Goal: Navigation & Orientation: Find specific page/section

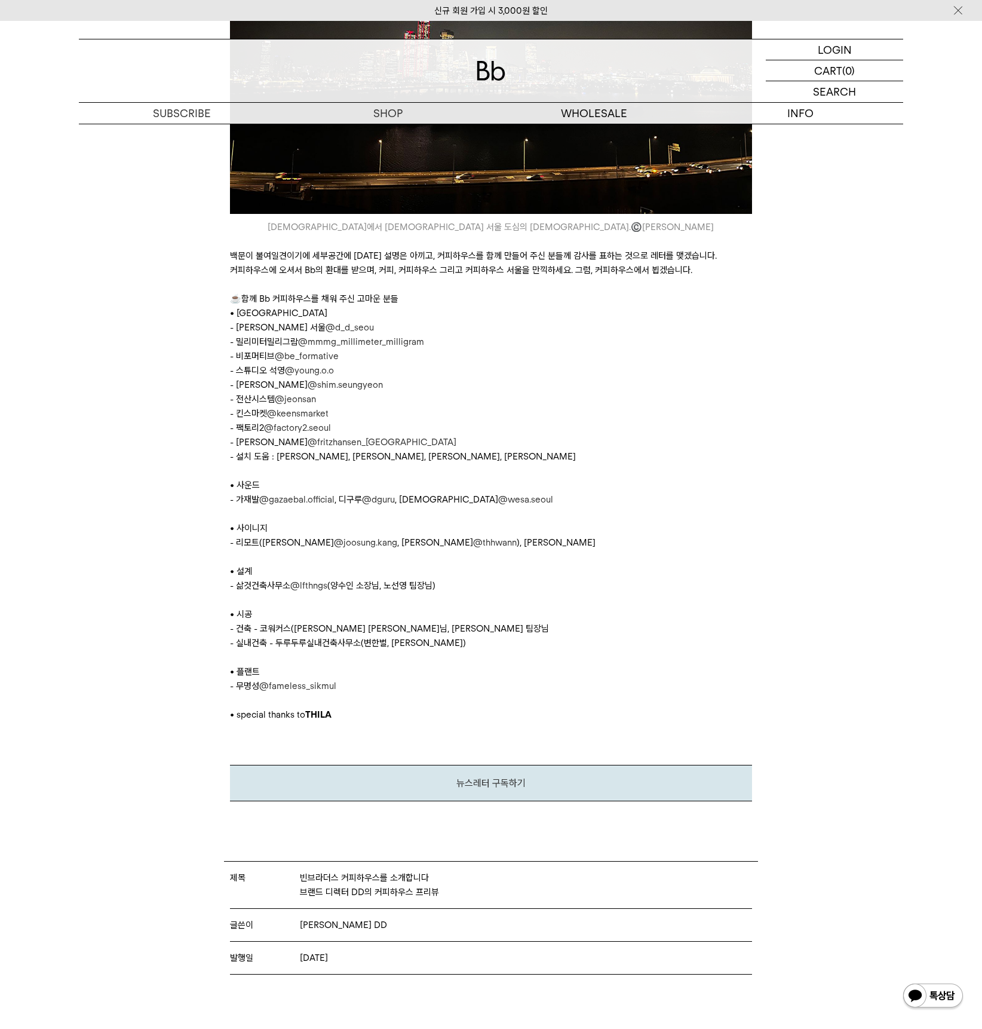
scroll to position [5932, 0]
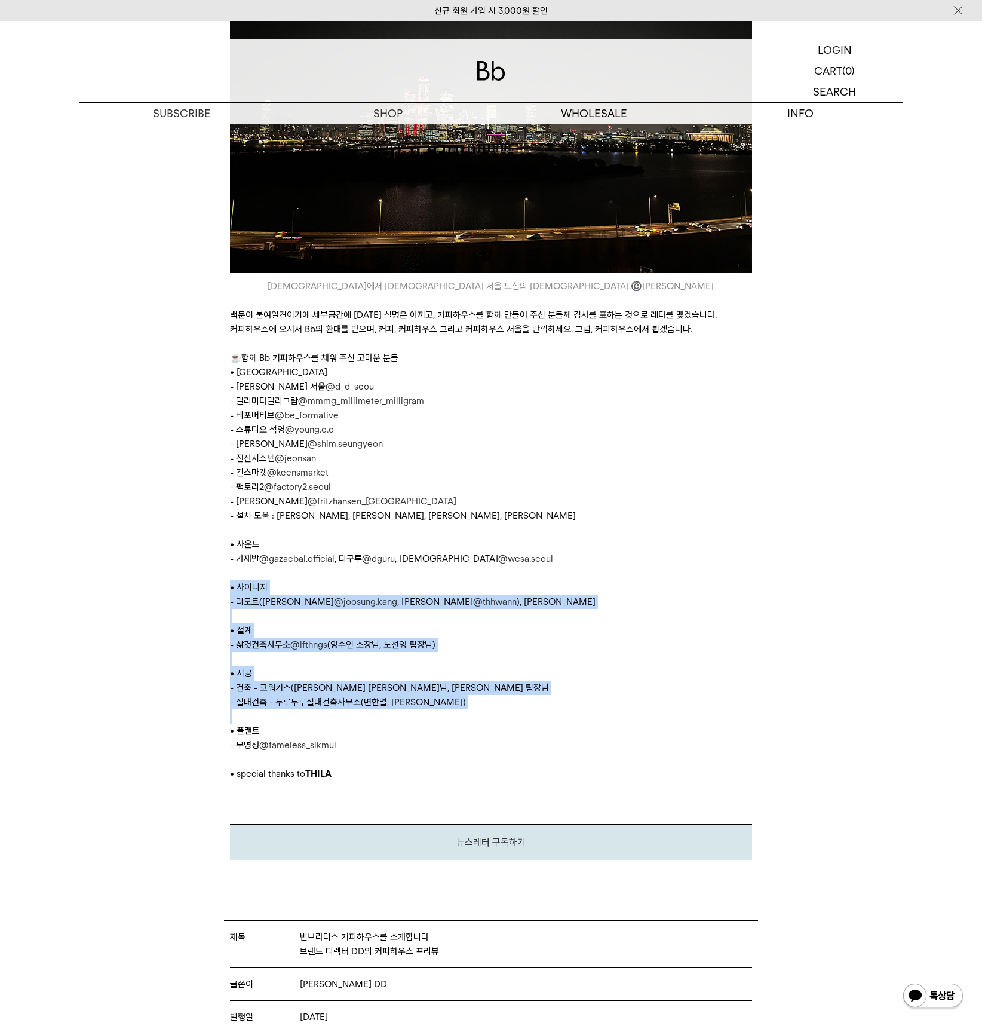
drag, startPoint x: 206, startPoint y: 592, endPoint x: 503, endPoint y: 718, distance: 321.9
click at [535, 709] on p "- 실내건축 - 두루두루실내건축사무소(변한별, [PERSON_NAME])" at bounding box center [491, 702] width 522 height 14
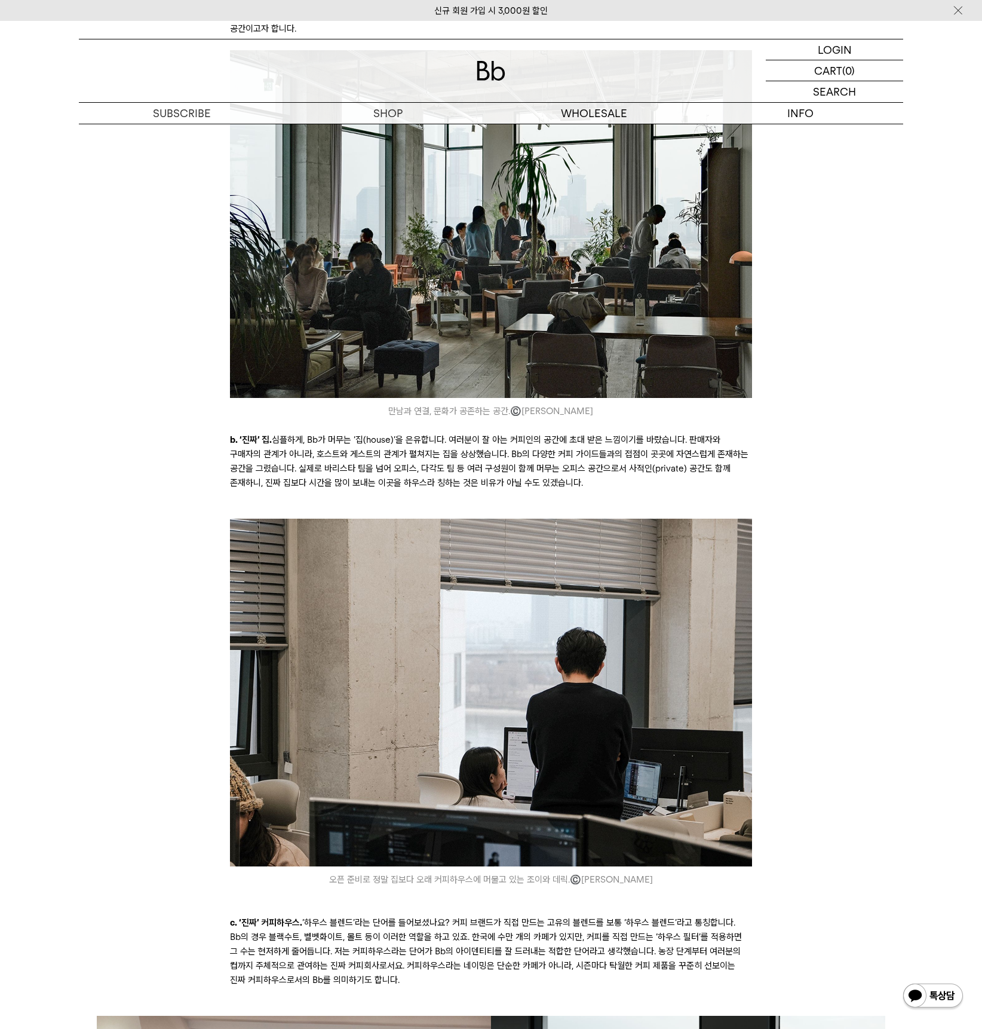
scroll to position [4438, 0]
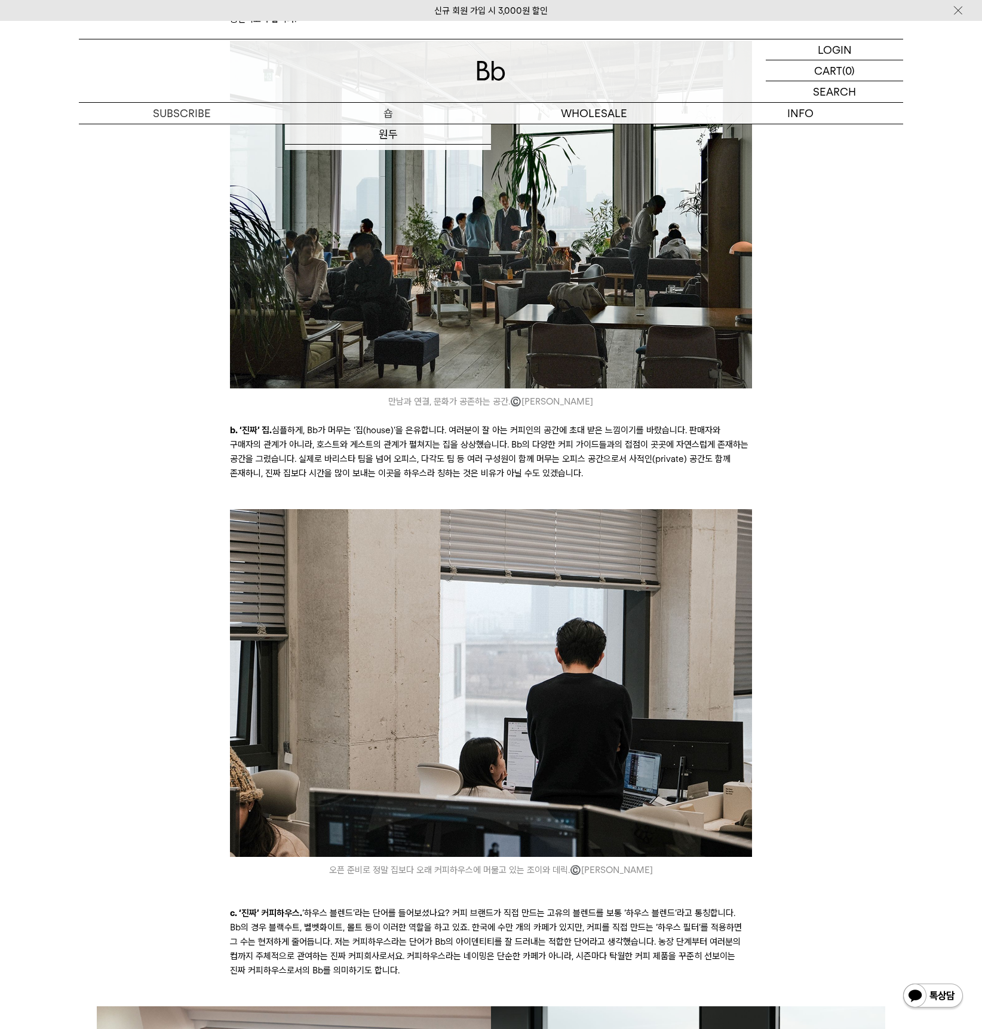
click at [387, 114] on p "숍" at bounding box center [388, 113] width 206 height 21
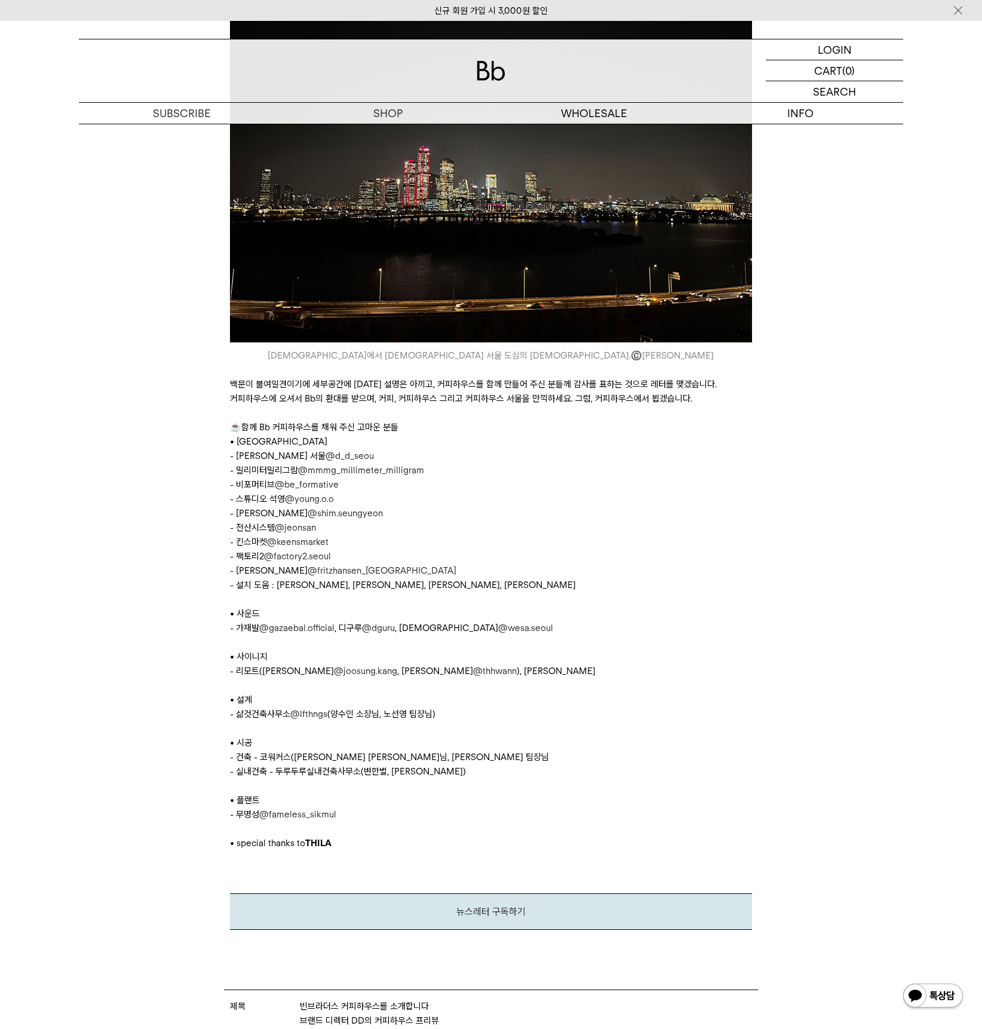
scroll to position [6291, 0]
